Goal: Information Seeking & Learning: Find contact information

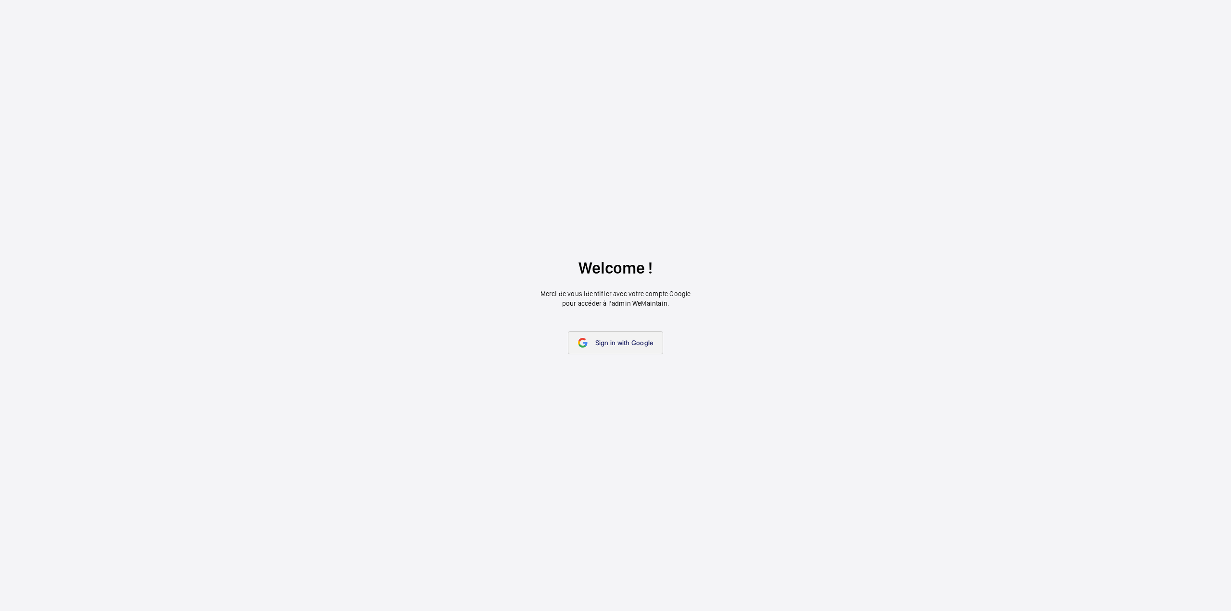
click at [619, 347] on link "Sign in with Google" at bounding box center [616, 342] width 96 height 23
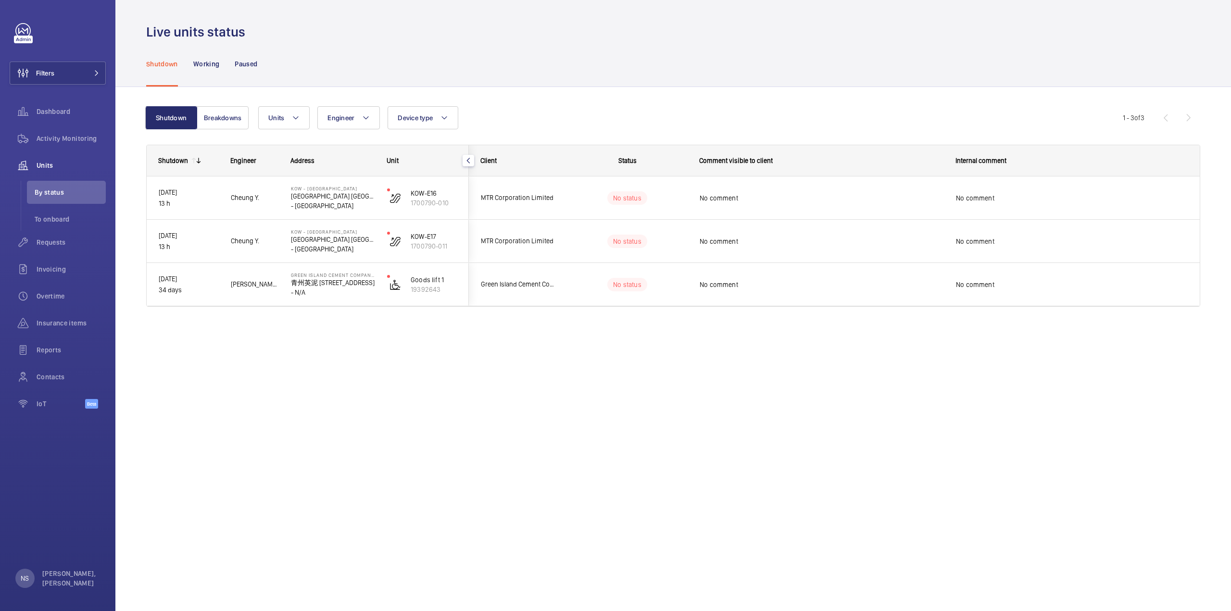
drag, startPoint x: 572, startPoint y: 509, endPoint x: 529, endPoint y: 499, distance: 44.0
click at [572, 509] on div "Live units status Shutdown Working Paused Shutdown Breakdowns Units Engineer De…" at bounding box center [672, 305] width 1115 height 611
click at [294, 309] on div "Shutdown Engineer Address Unit Client" at bounding box center [673, 237] width 1054 height 185
click at [40, 378] on span "Contacts" at bounding box center [71, 377] width 69 height 10
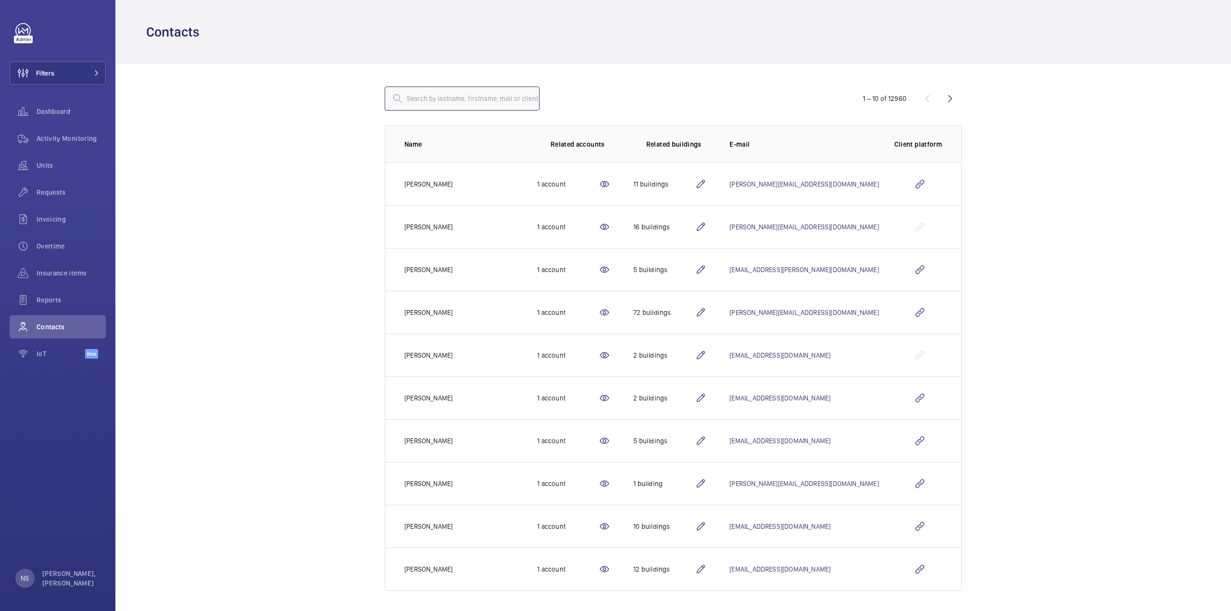
click at [455, 99] on input "text" at bounding box center [462, 99] width 155 height 24
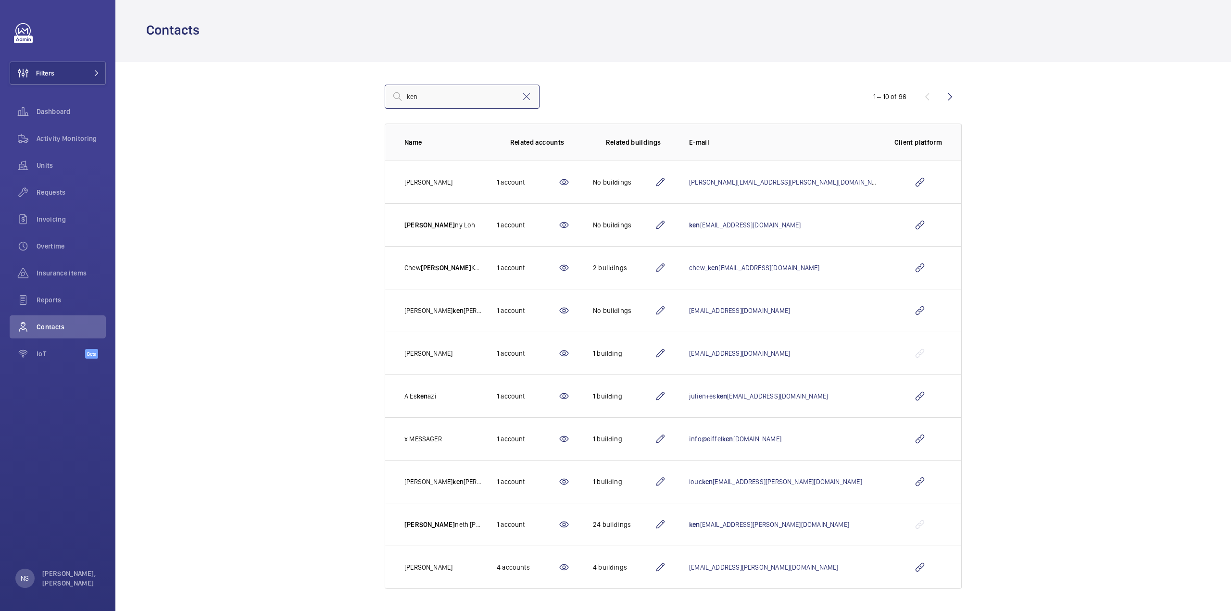
scroll to position [3, 0]
click at [453, 94] on input "ken" at bounding box center [462, 96] width 155 height 24
click at [402, 96] on input "ken" at bounding box center [462, 96] width 155 height 24
click at [489, 100] on input "lau" at bounding box center [462, 99] width 155 height 24
click at [437, 110] on input "lau" at bounding box center [462, 99] width 155 height 24
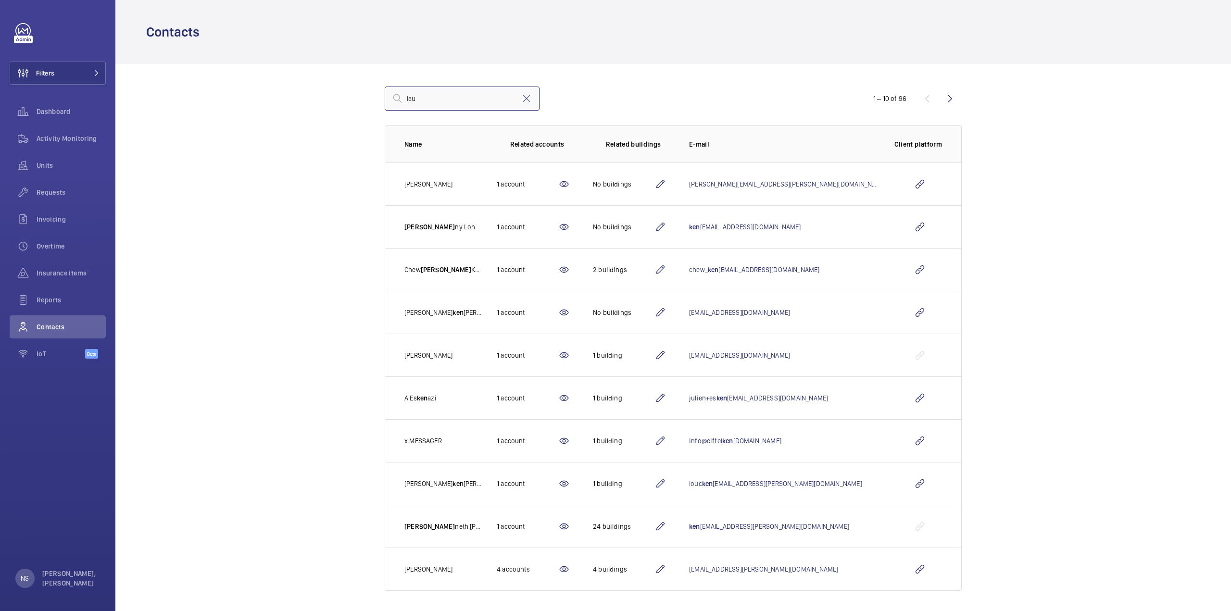
drag, startPoint x: 437, startPoint y: 97, endPoint x: 372, endPoint y: 102, distance: 65.6
click at [372, 102] on div "[PERSON_NAME] 1 – 10 of 96 Name Related accounts Related buildings E-mail Clien…" at bounding box center [673, 339] width 638 height 550
type input "hing"
drag, startPoint x: 291, startPoint y: 277, endPoint x: 234, endPoint y: 263, distance: 58.9
click at [292, 276] on wm-front-admin-customers "Contacts hing 1 – 10 of 96 Name Related accounts Related buildings E-mail Clien…" at bounding box center [672, 307] width 1115 height 614
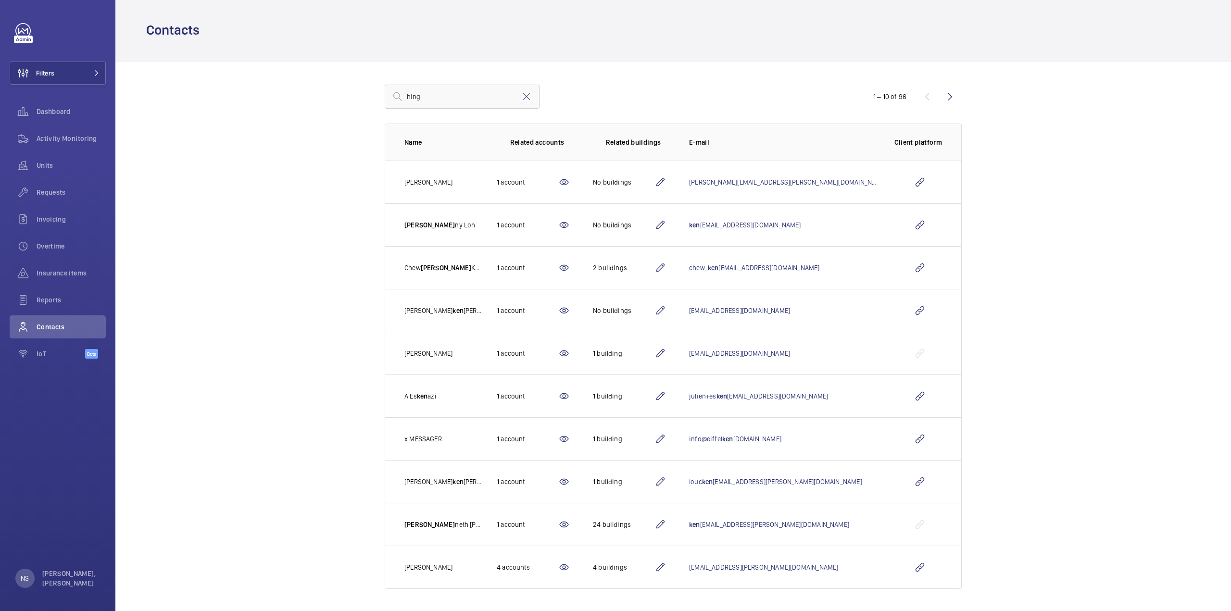
scroll to position [3, 0]
click at [490, 88] on input "hing" at bounding box center [462, 96] width 155 height 24
click at [450, 103] on input "hing" at bounding box center [462, 96] width 155 height 24
click at [365, 104] on div "hing 1 – 10 of 96 Name Related accounts Related buildings E-mail Client platfor…" at bounding box center [673, 336] width 638 height 550
click at [443, 91] on input "hing" at bounding box center [462, 96] width 155 height 24
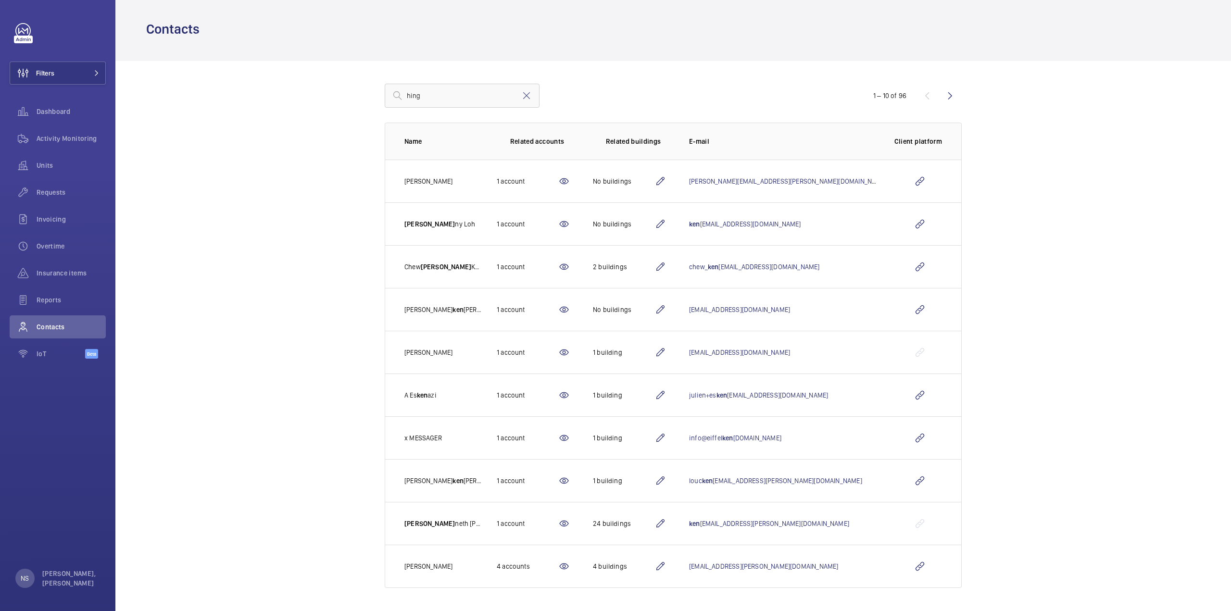
click at [186, 208] on wm-front-admin-customers "Contacts hing 1 – 10 of 96 Name Related accounts Related buildings E-mail Clien…" at bounding box center [672, 304] width 1115 height 614
click at [292, 283] on wm-front-admin-customers "Contacts hing 1 – 10 of 96 Name Related accounts Related buildings E-mail Clien…" at bounding box center [672, 304] width 1115 height 614
click at [40, 324] on span "Contacts" at bounding box center [71, 327] width 69 height 10
click at [523, 98] on mat-icon at bounding box center [527, 96] width 12 height 12
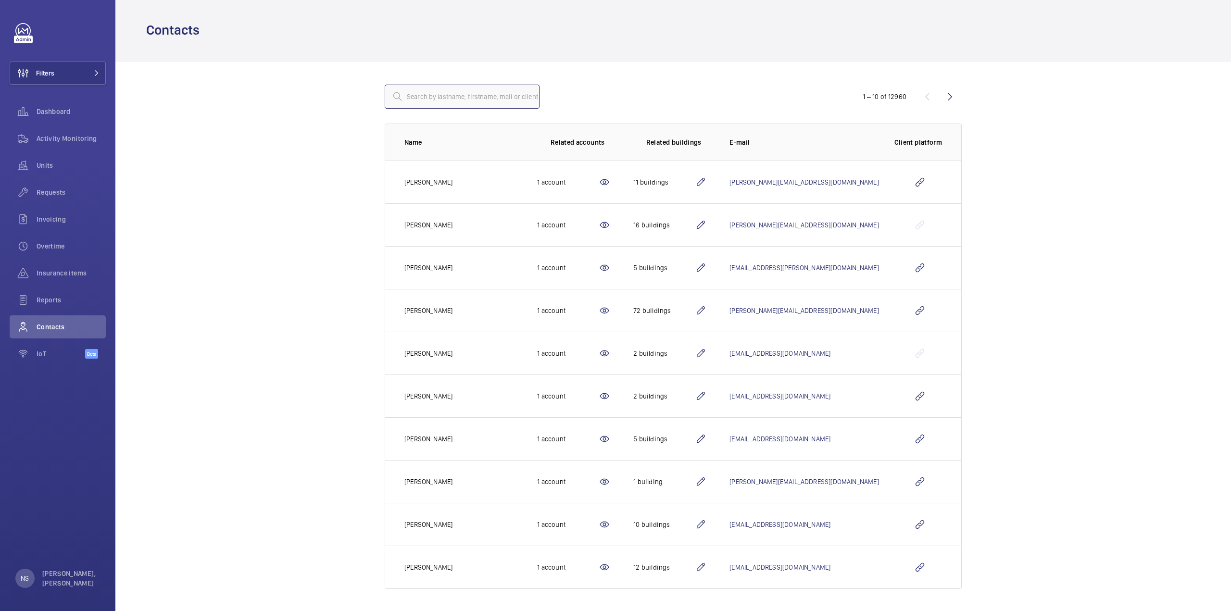
scroll to position [3, 0]
click at [308, 349] on wm-front-admin-customers "Contacts 1 – 10 of 12960 Name Related accounts Related buildings E-mail Client …" at bounding box center [672, 304] width 1115 height 614
click at [454, 98] on input "text" at bounding box center [462, 96] width 155 height 24
click at [424, 92] on input "text" at bounding box center [462, 96] width 155 height 24
click at [499, 89] on input "text" at bounding box center [462, 96] width 155 height 24
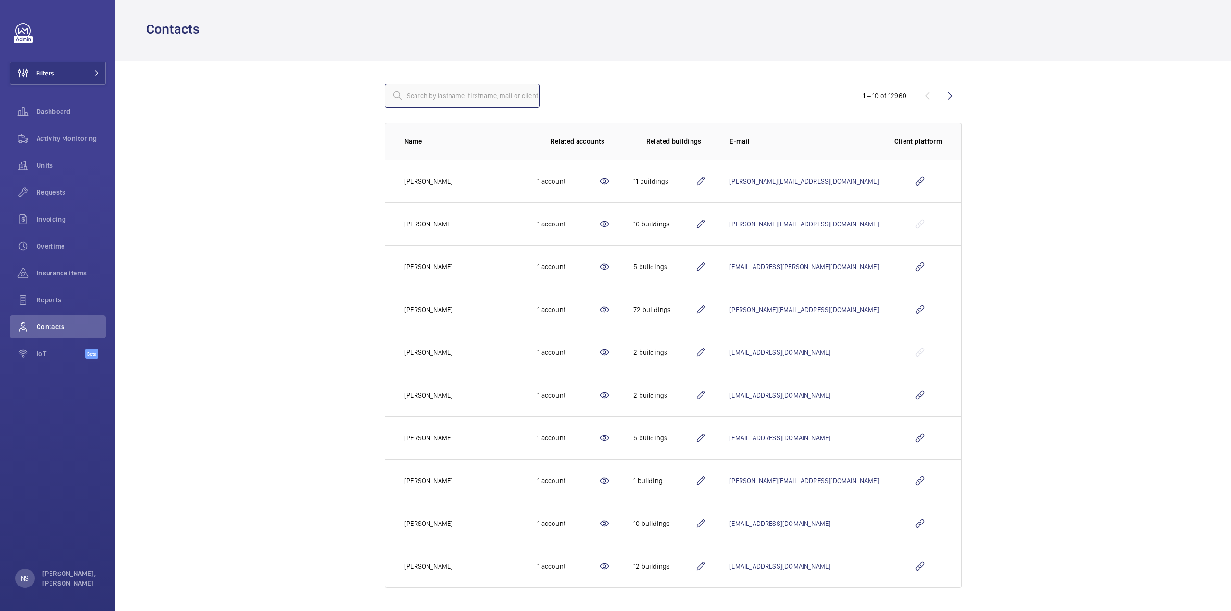
drag, startPoint x: 441, startPoint y: 93, endPoint x: 526, endPoint y: 95, distance: 85.1
click at [526, 95] on input "text" at bounding box center [462, 96] width 155 height 24
type input "iss"
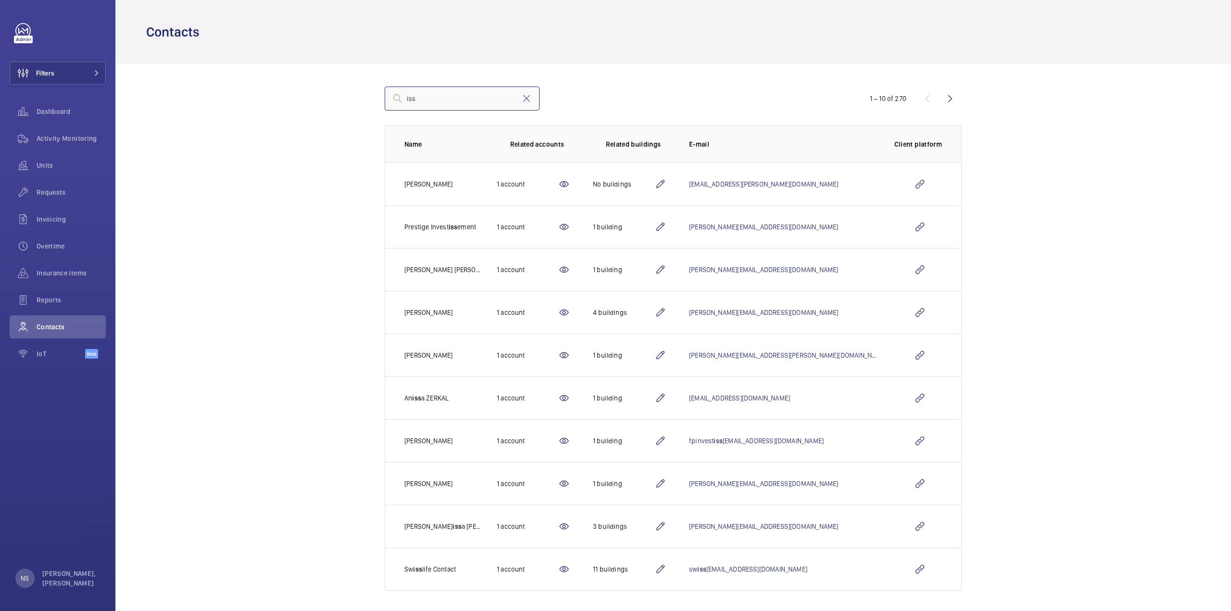
scroll to position [3, 0]
click at [306, 463] on wm-front-admin-customers "Contacts iss 1 – 10 of 270 Name Related accounts Related buildings E-mail Clien…" at bounding box center [672, 304] width 1115 height 614
drag, startPoint x: 310, startPoint y: 373, endPoint x: 305, endPoint y: 361, distance: 12.1
click at [309, 371] on wm-front-admin-customers "Contacts iss 1 – 10 of 270 Name Related accounts Related buildings E-mail Clien…" at bounding box center [672, 304] width 1115 height 614
